Goal: Information Seeking & Learning: Learn about a topic

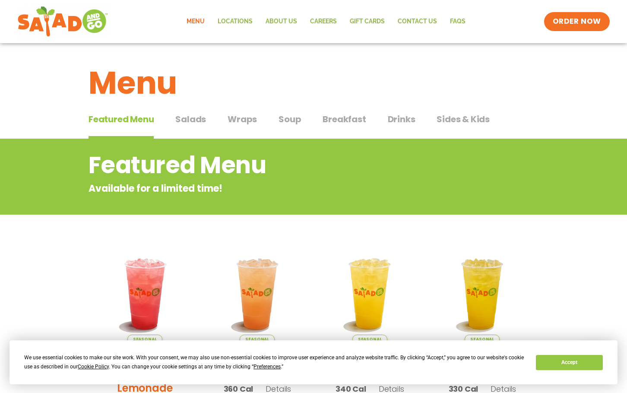
click at [197, 119] on span "Salads" at bounding box center [190, 119] width 31 height 13
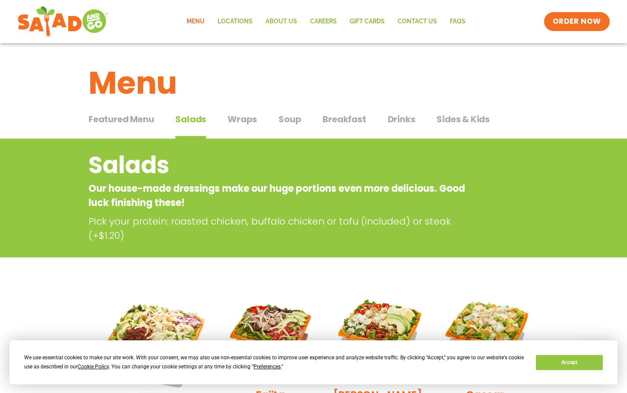
click at [235, 114] on span "Wraps" at bounding box center [242, 119] width 29 height 13
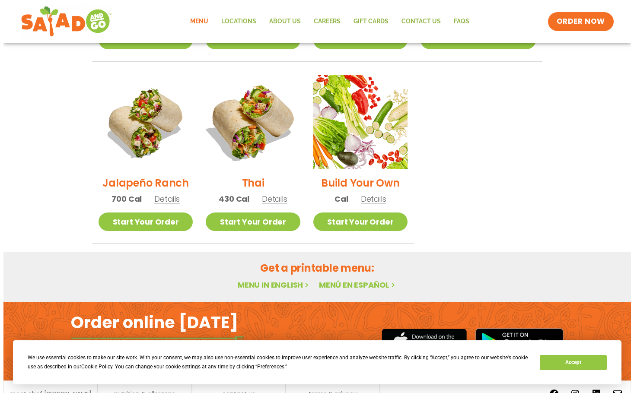
scroll to position [605, 0]
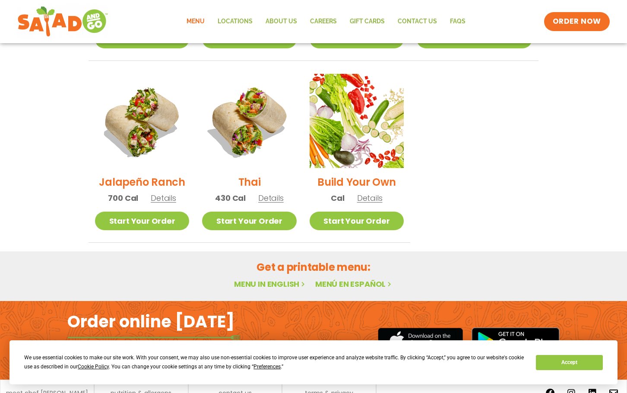
click at [163, 193] on span "Details" at bounding box center [163, 198] width 25 height 11
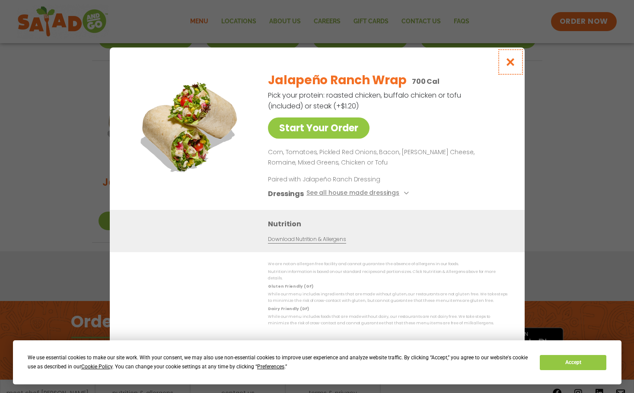
click at [513, 65] on icon "Close modal" at bounding box center [510, 61] width 11 height 9
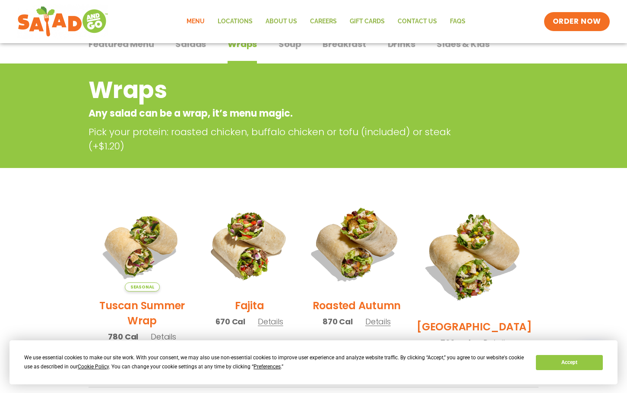
scroll to position [0, 0]
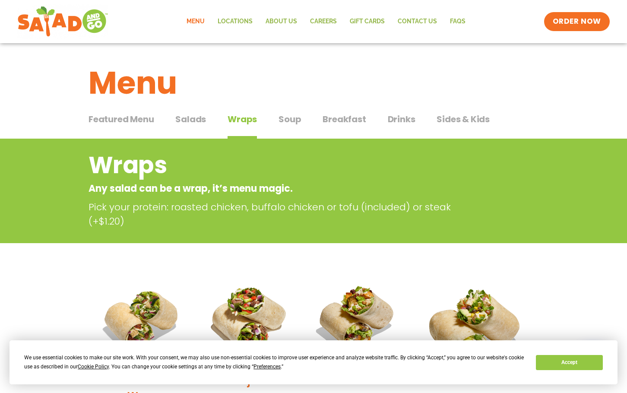
click at [402, 122] on span "Drinks" at bounding box center [402, 119] width 28 height 13
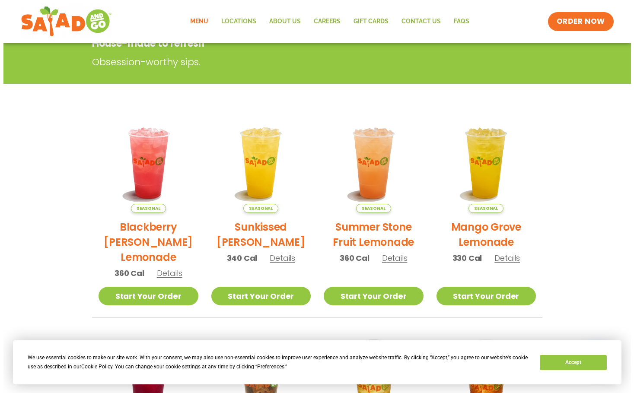
scroll to position [130, 0]
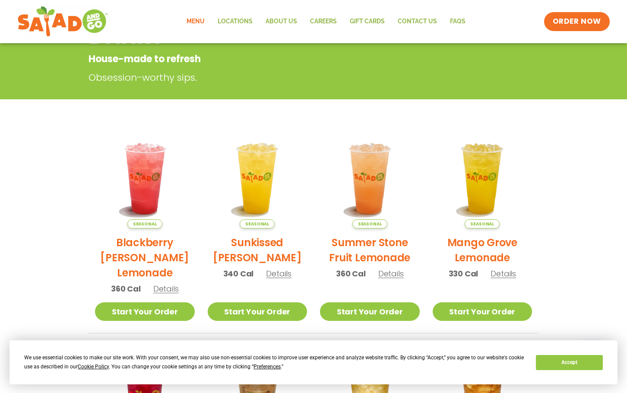
click at [387, 274] on span "Details" at bounding box center [390, 273] width 25 height 11
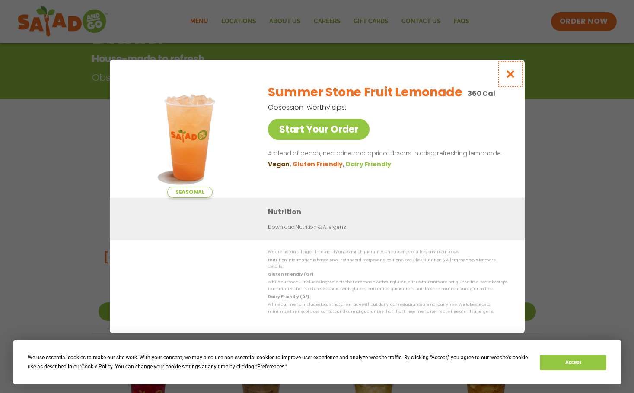
click at [512, 77] on icon "Close modal" at bounding box center [510, 74] width 11 height 9
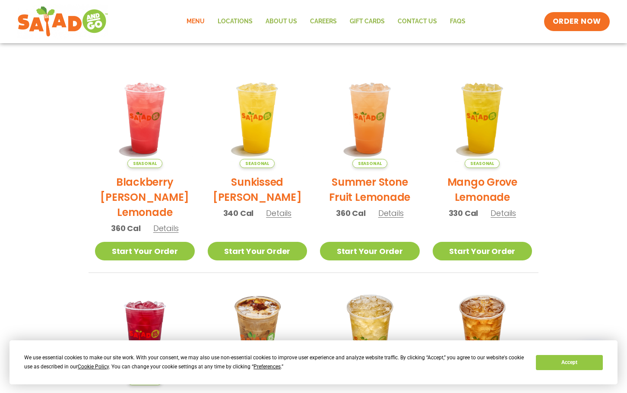
scroll to position [225, 0]
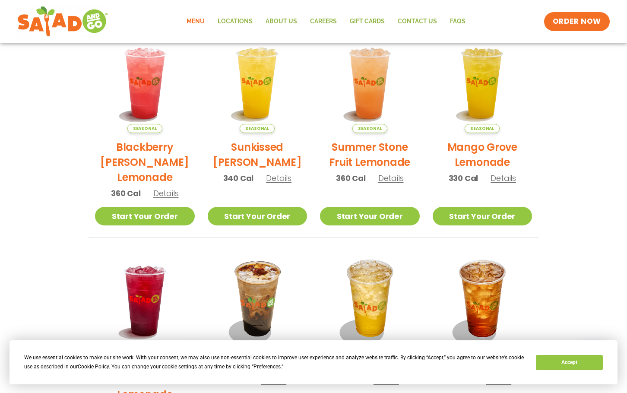
click at [273, 181] on span "Details" at bounding box center [278, 178] width 25 height 11
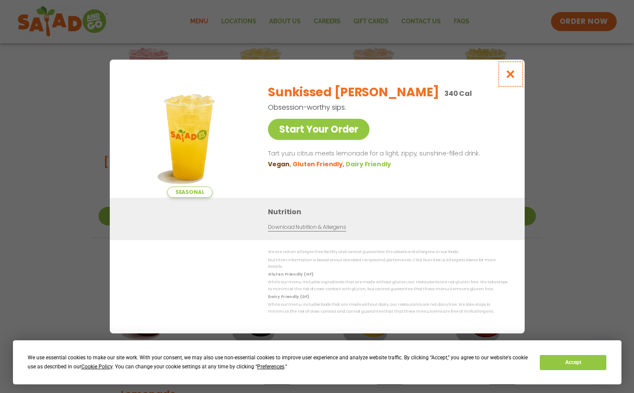
click at [507, 75] on icon "Close modal" at bounding box center [510, 74] width 11 height 9
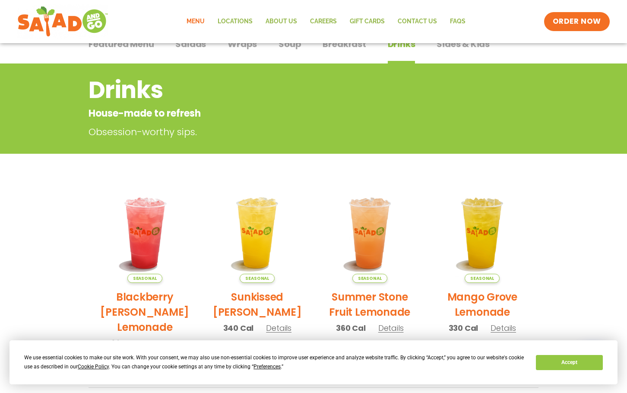
scroll to position [0, 0]
